Goal: Task Accomplishment & Management: Use online tool/utility

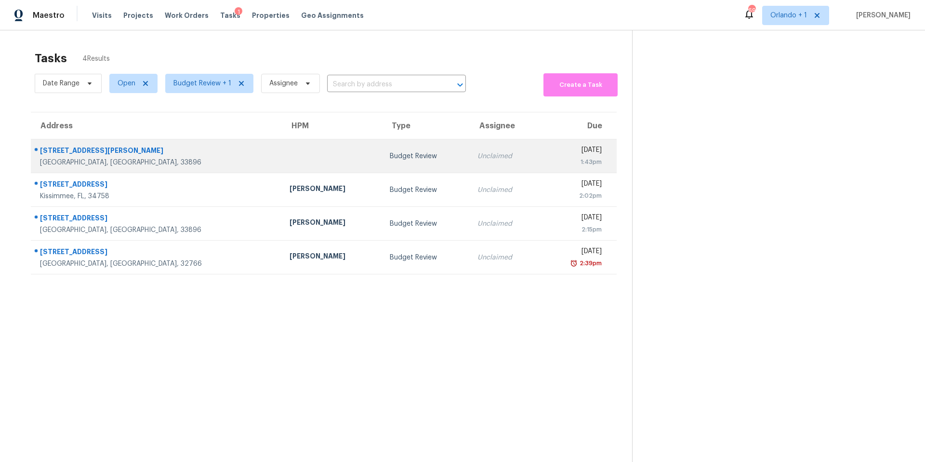
click at [390, 155] on div "Budget Review" at bounding box center [426, 156] width 73 height 10
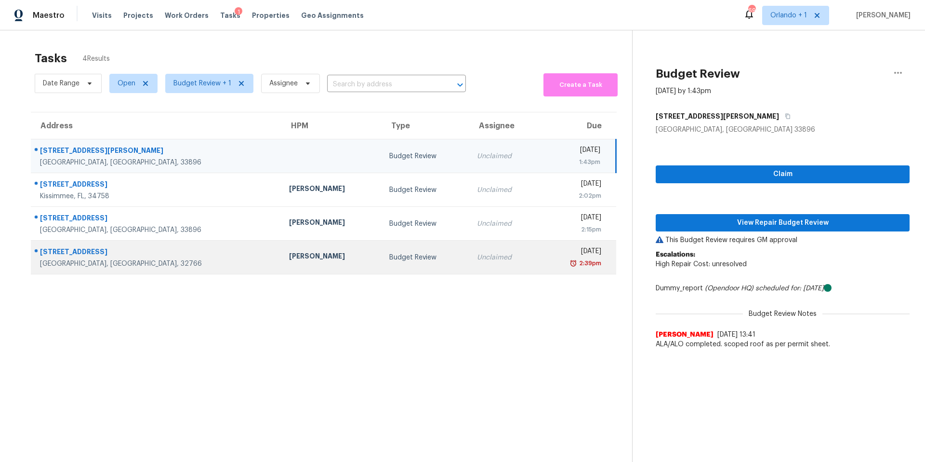
click at [389, 254] on div "Budget Review" at bounding box center [425, 257] width 72 height 10
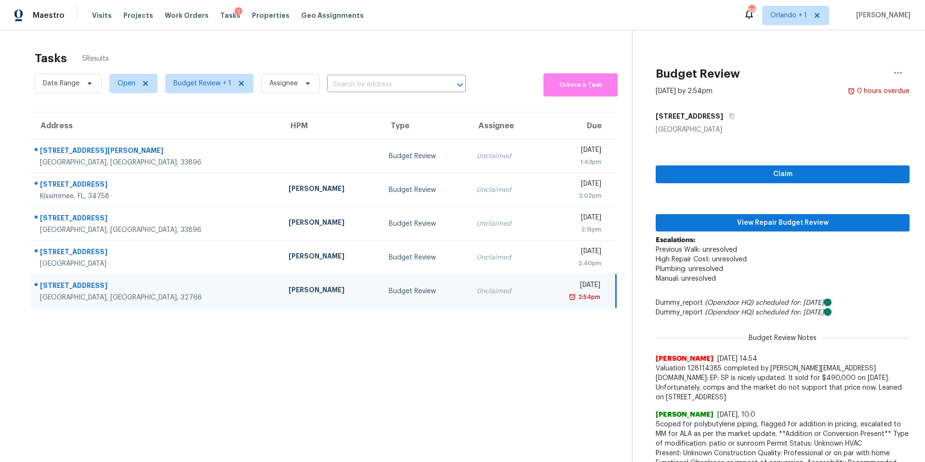
click at [476, 293] on div "Unclaimed" at bounding box center [503, 291] width 55 height 10
click at [775, 221] on span "View Repair Budget Review" at bounding box center [782, 223] width 238 height 12
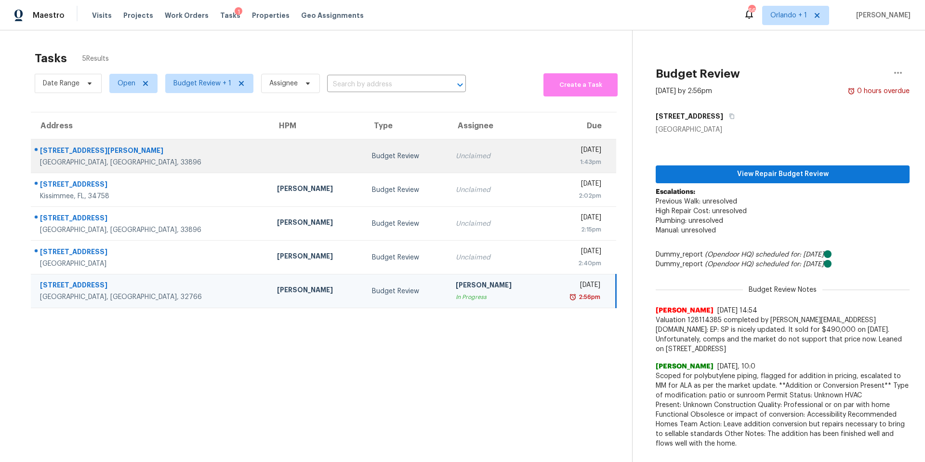
click at [372, 155] on div "Budget Review" at bounding box center [406, 156] width 68 height 10
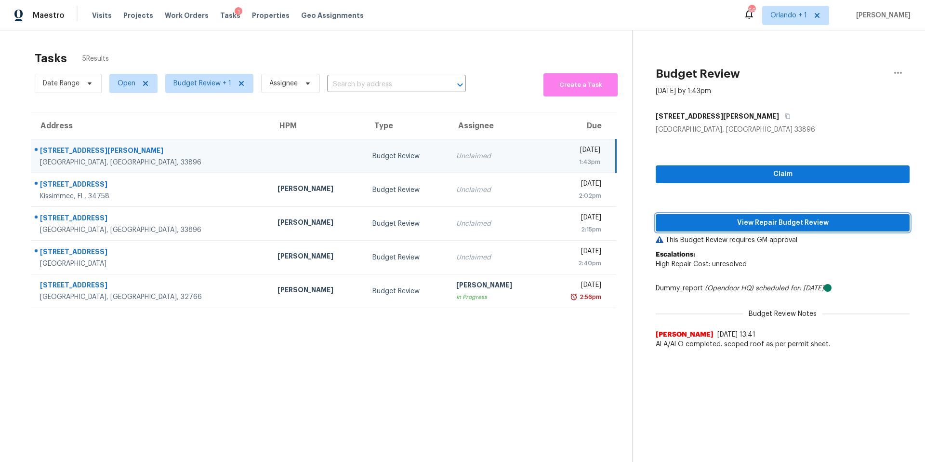
click at [795, 225] on span "View Repair Budget Review" at bounding box center [782, 223] width 238 height 12
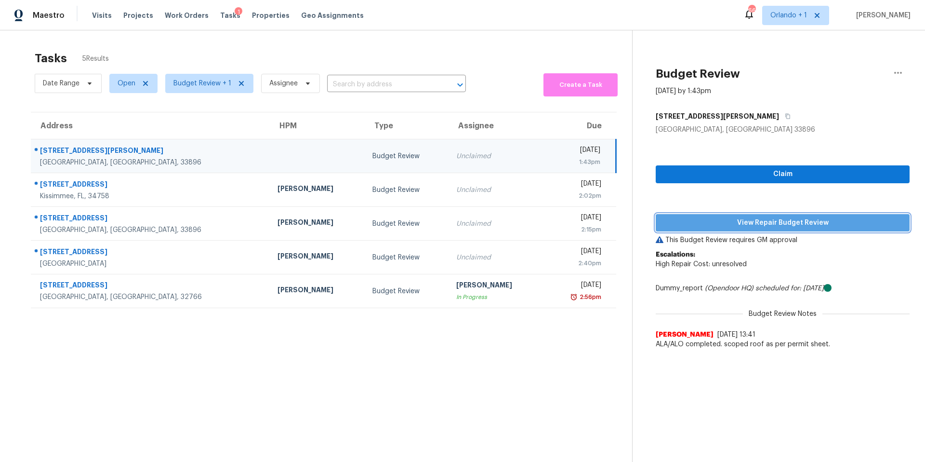
click at [780, 225] on span "View Repair Budget Review" at bounding box center [782, 223] width 238 height 12
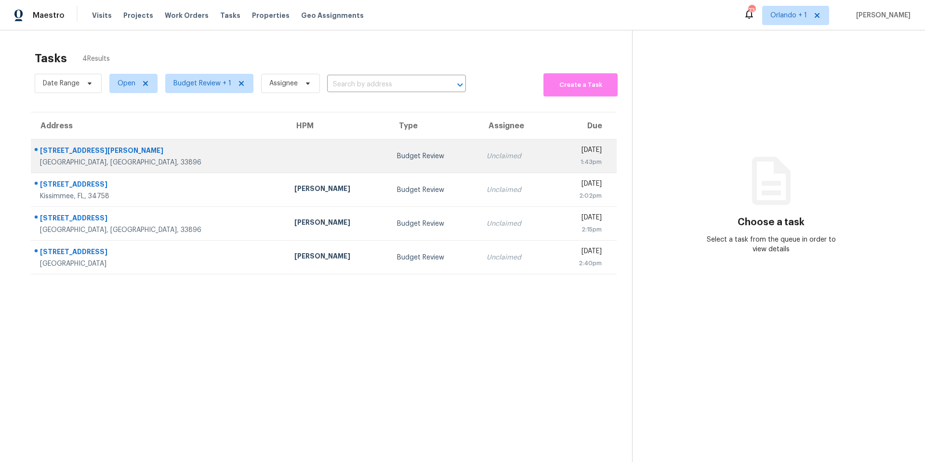
click at [389, 150] on td "Budget Review" at bounding box center [434, 156] width 90 height 34
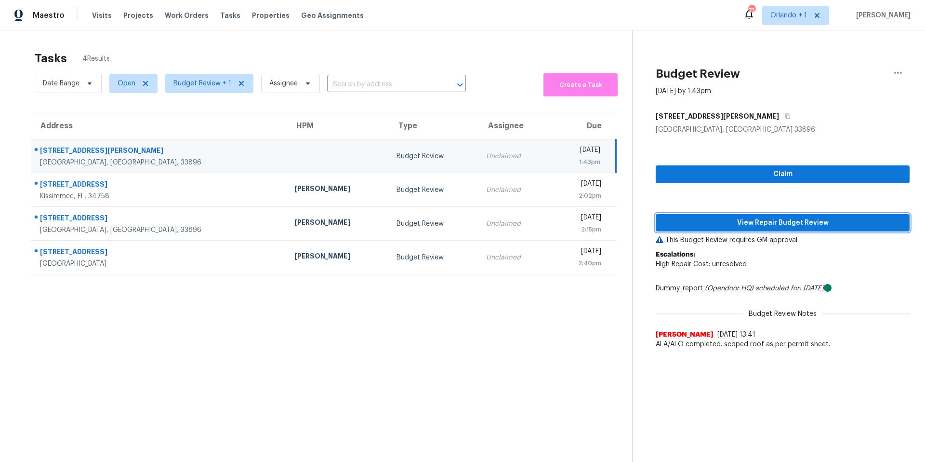
click at [735, 220] on span "View Repair Budget Review" at bounding box center [782, 223] width 238 height 12
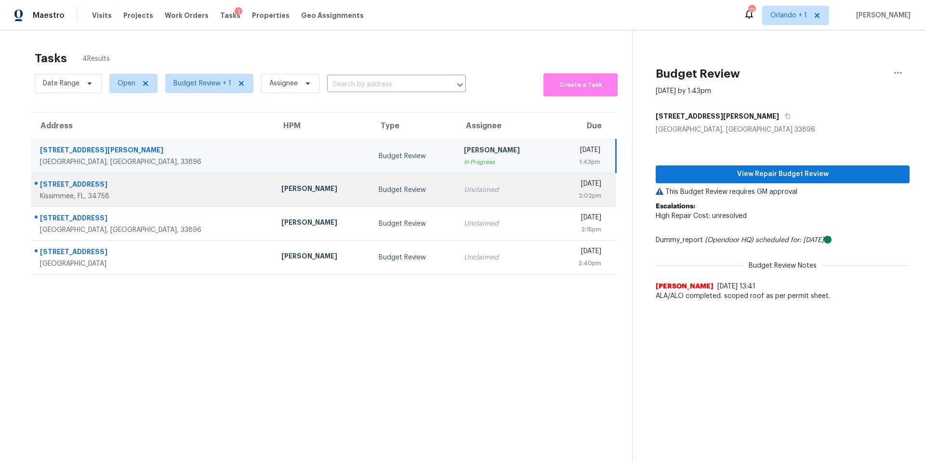
click at [371, 201] on td "Budget Review" at bounding box center [413, 190] width 85 height 34
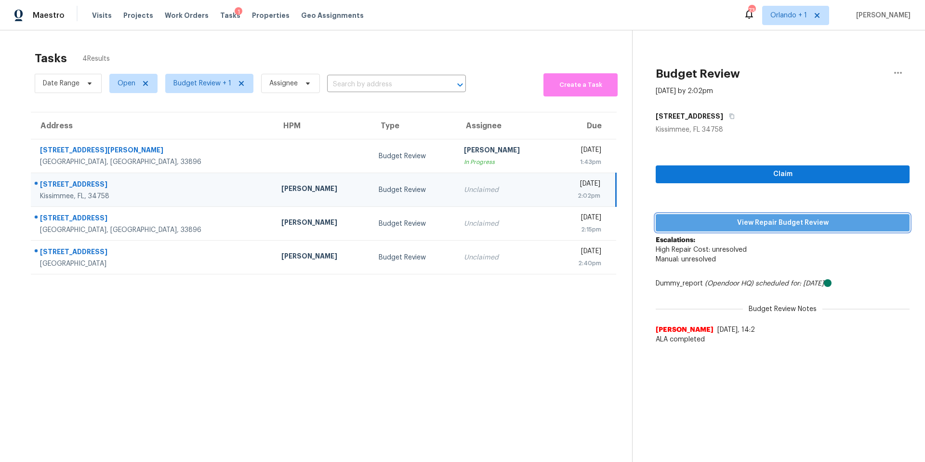
click at [737, 219] on span "View Repair Budget Review" at bounding box center [782, 223] width 238 height 12
click at [379, 193] on div "Budget Review" at bounding box center [414, 190] width 70 height 10
click at [787, 222] on span "View Repair Budget Review" at bounding box center [782, 223] width 238 height 12
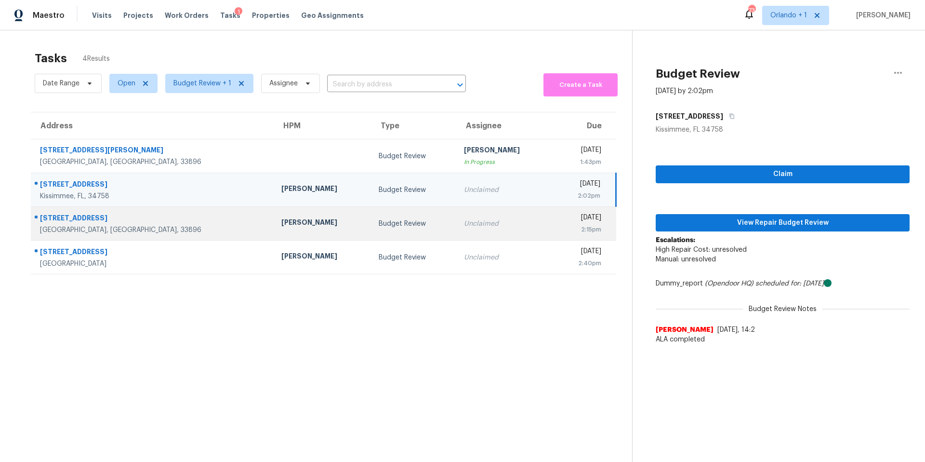
click at [371, 216] on td "Budget Review" at bounding box center [413, 224] width 85 height 34
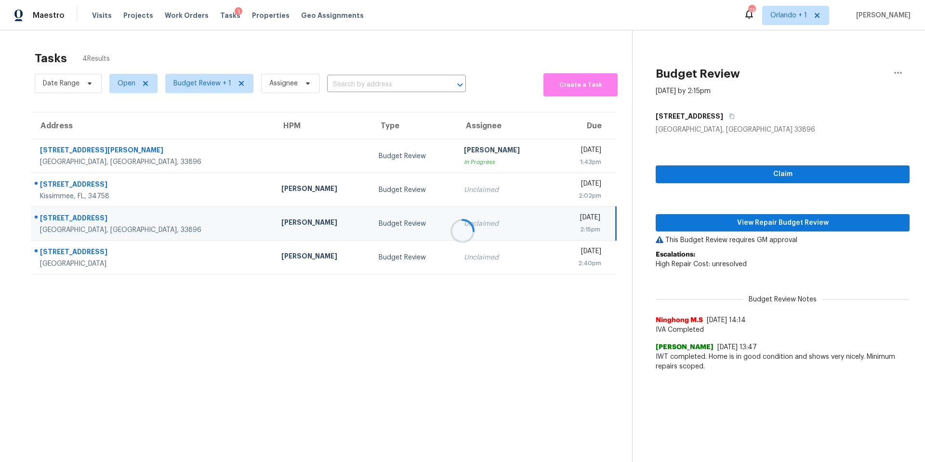
click at [741, 224] on div at bounding box center [462, 231] width 925 height 462
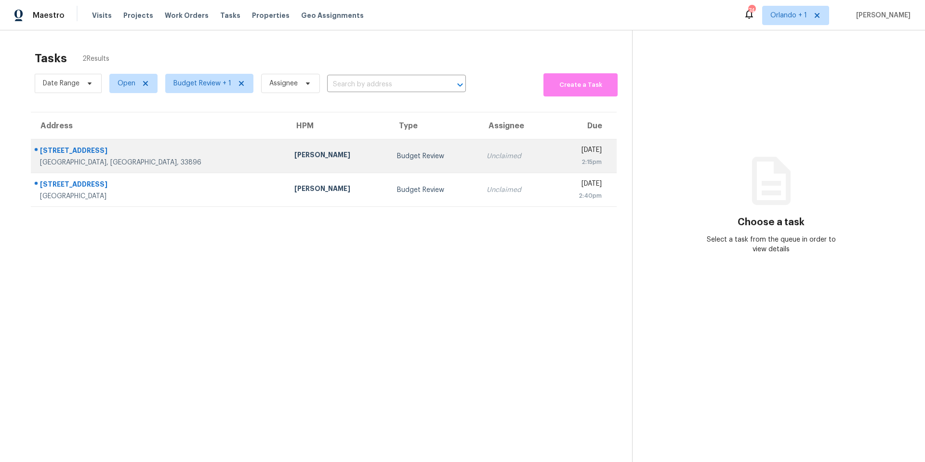
click at [389, 166] on td "Budget Review" at bounding box center [434, 156] width 90 height 34
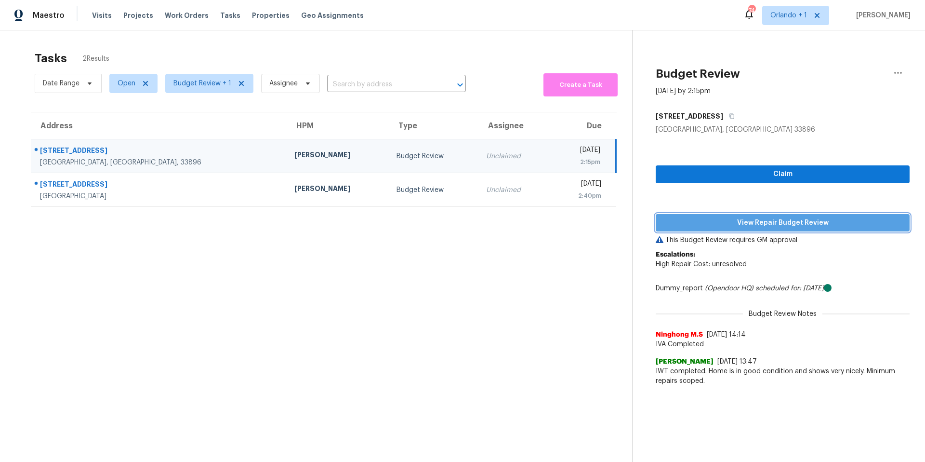
click at [739, 225] on span "View Repair Budget Review" at bounding box center [782, 223] width 238 height 12
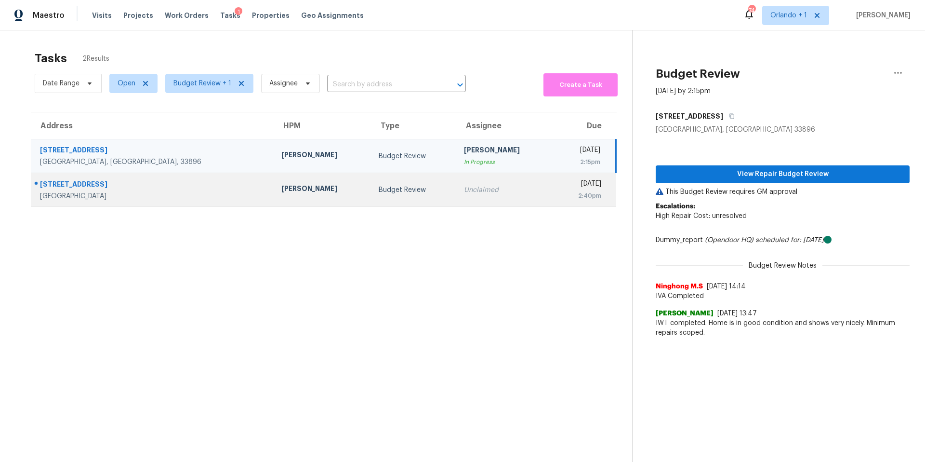
click at [281, 184] on div "[PERSON_NAME]" at bounding box center [322, 190] width 82 height 12
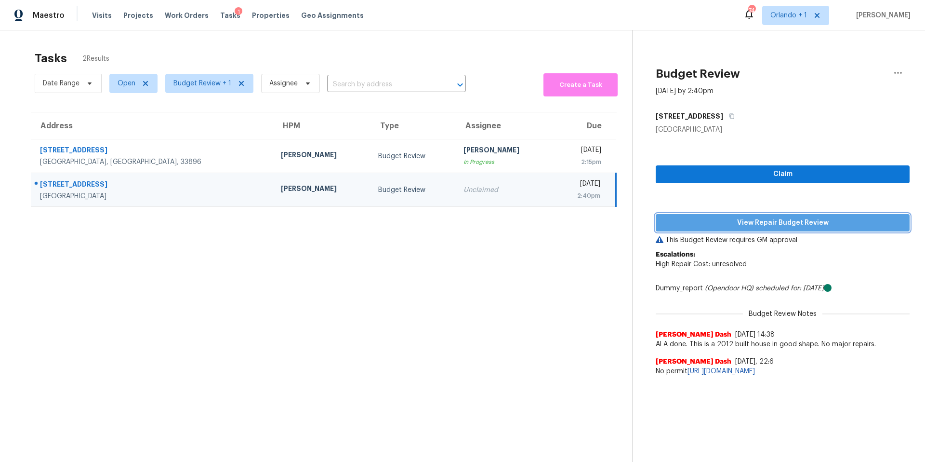
click at [733, 221] on span "View Repair Budget Review" at bounding box center [782, 223] width 238 height 12
